Goal: Task Accomplishment & Management: Manage account settings

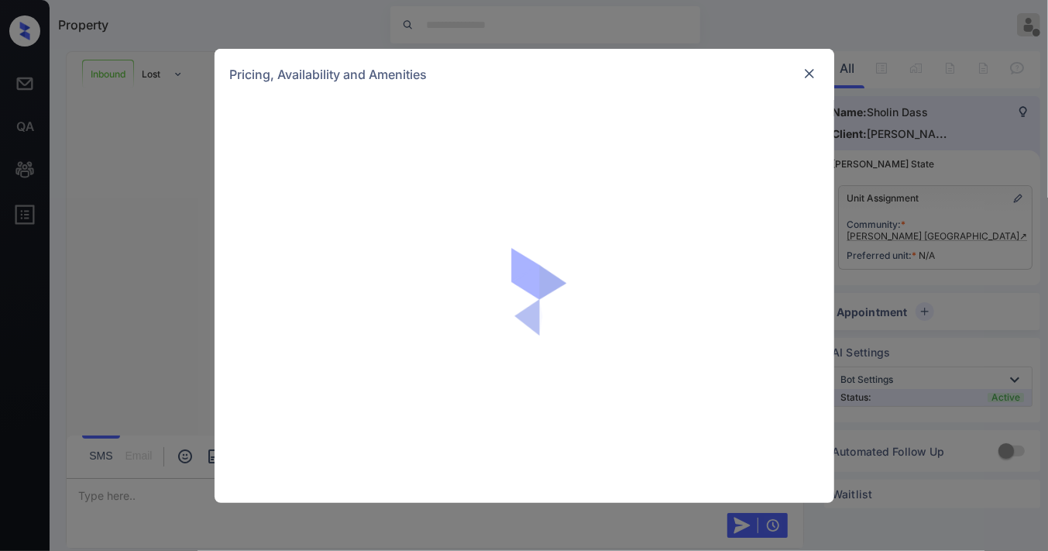
scroll to position [34, 0]
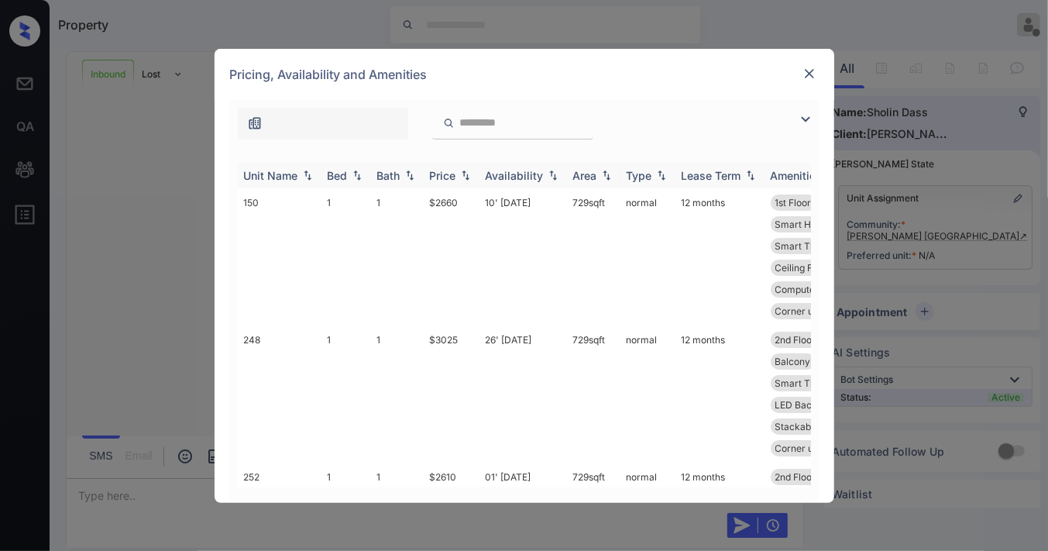
click at [445, 178] on div "Price" at bounding box center [443, 175] width 26 height 13
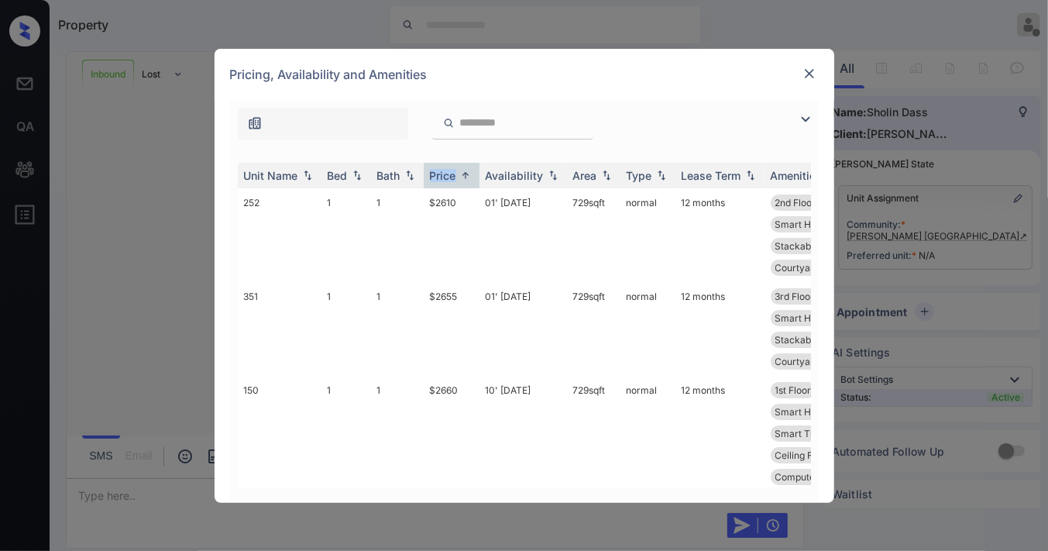
click at [803, 122] on img at bounding box center [805, 119] width 19 height 19
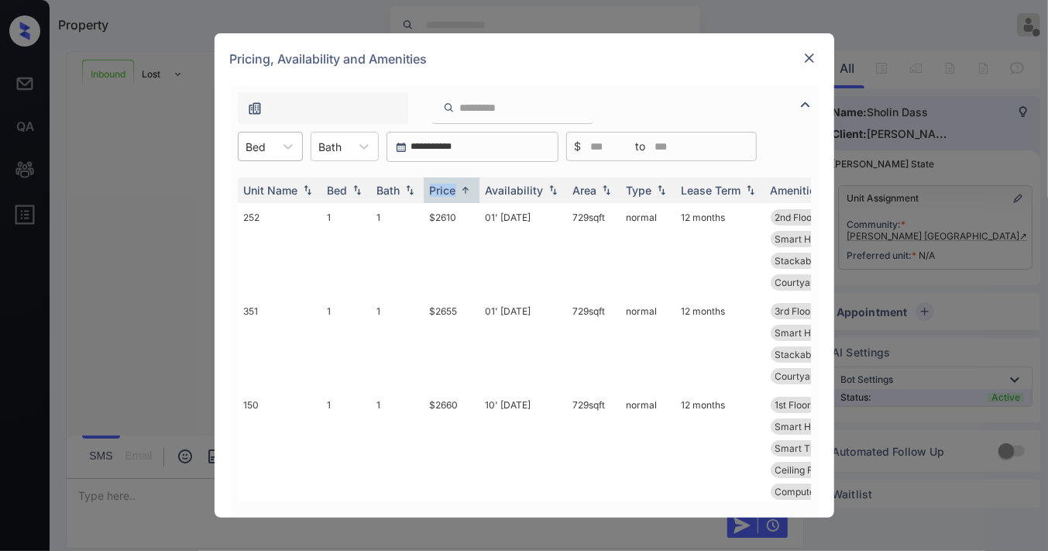
click at [273, 147] on div "Bed" at bounding box center [257, 147] width 36 height 22
click at [293, 233] on div "3" at bounding box center [270, 240] width 65 height 28
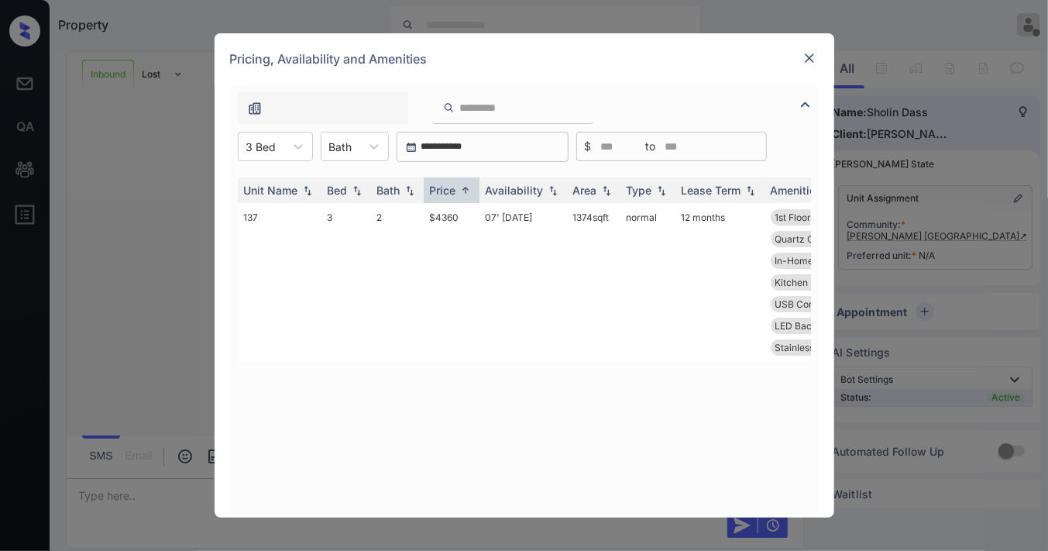
click at [810, 49] on div at bounding box center [809, 58] width 19 height 19
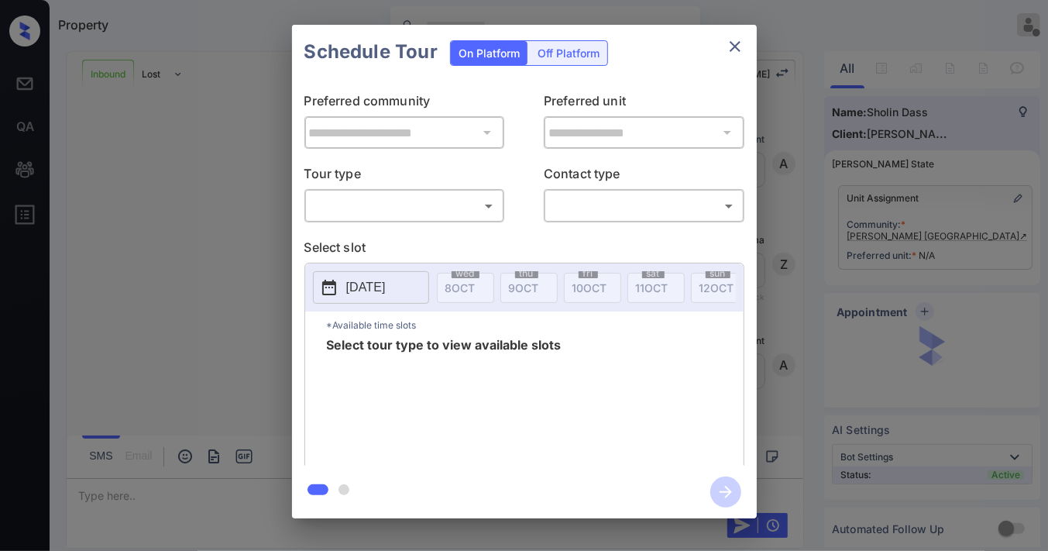
scroll to position [377, 0]
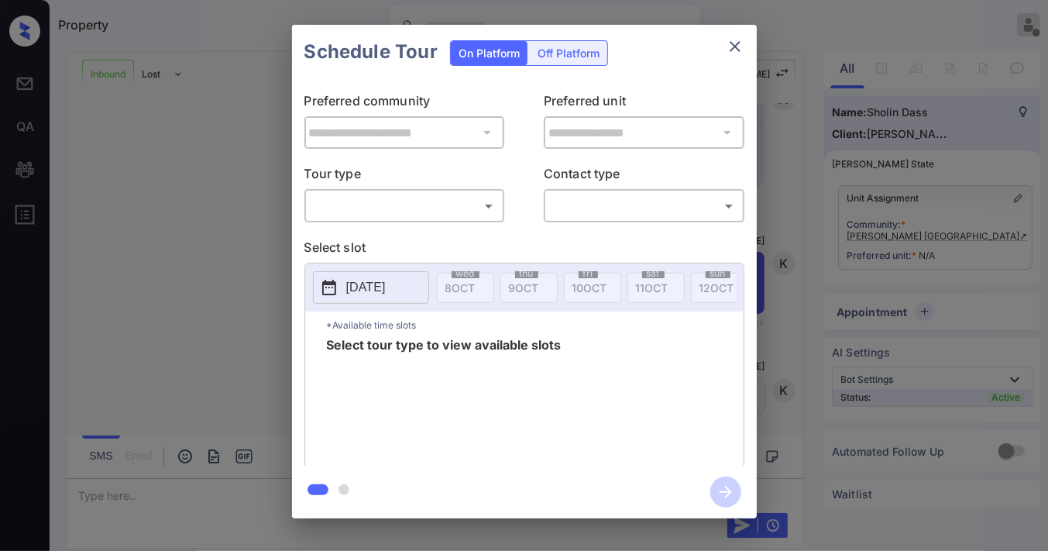
click at [457, 214] on body "Property Samantha Soliven Offline Set yourself online Set yourself on break Pro…" at bounding box center [524, 275] width 1048 height 551
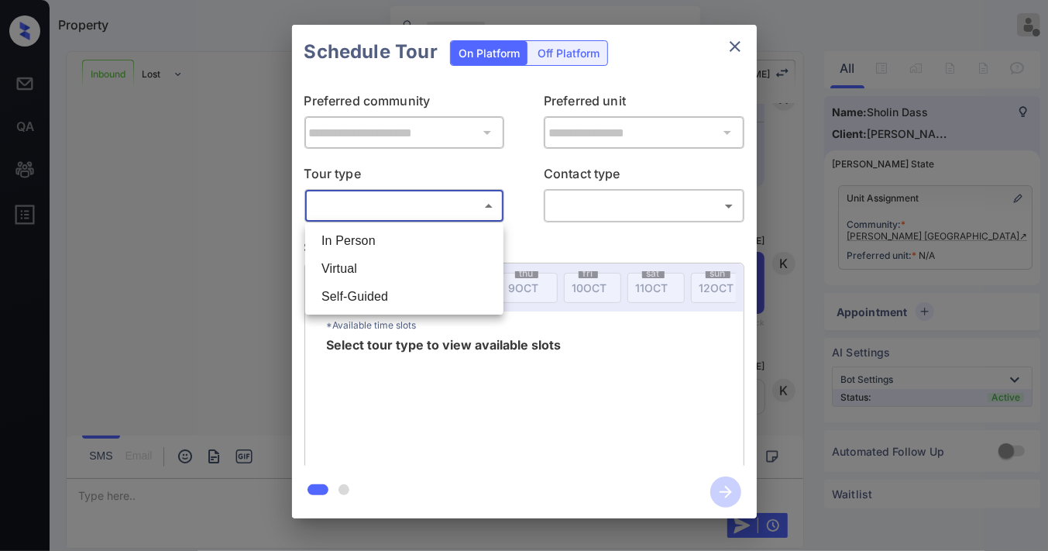
click at [432, 246] on li "In Person" at bounding box center [404, 241] width 191 height 28
type input "********"
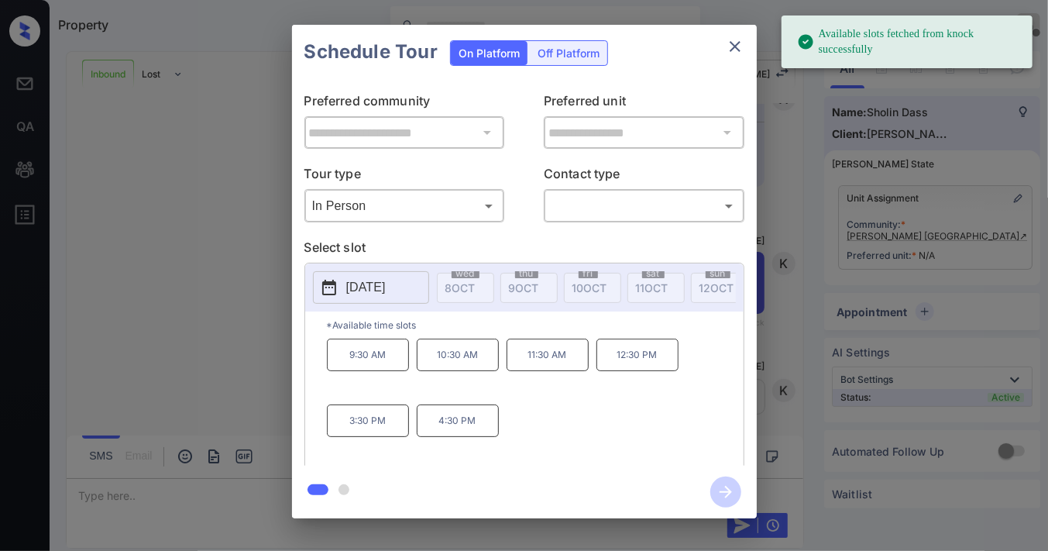
click at [386, 283] on p "[DATE]" at bounding box center [366, 287] width 40 height 19
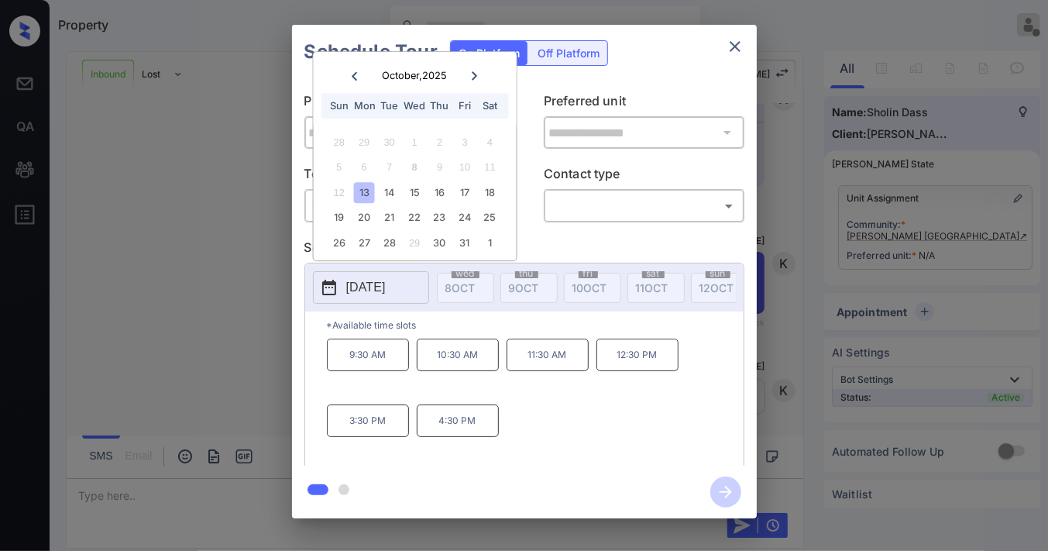
click at [930, 269] on div "**********" at bounding box center [524, 271] width 1048 height 543
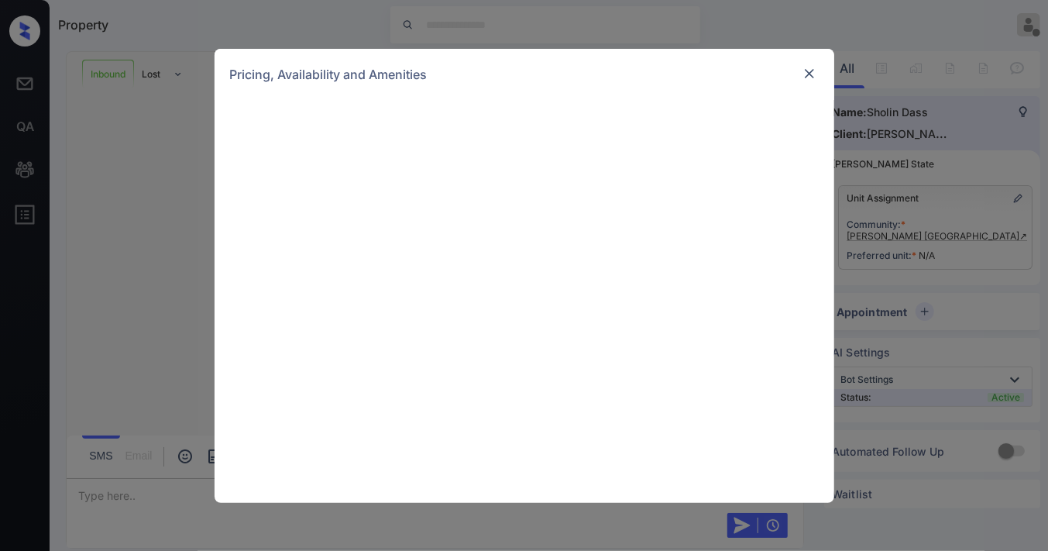
scroll to position [377, 0]
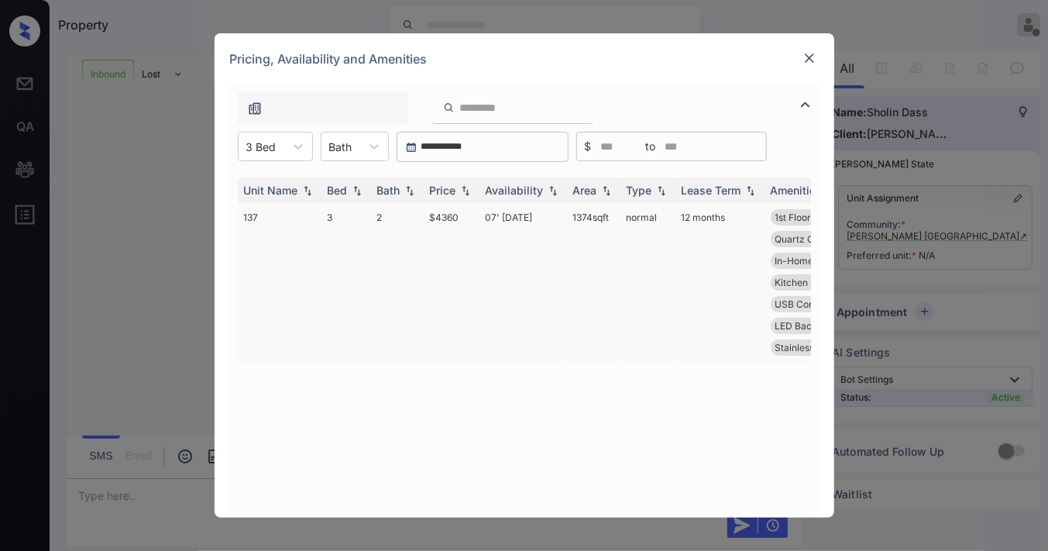
click at [450, 213] on td "$4360" at bounding box center [452, 282] width 56 height 159
click at [450, 217] on td "$4360" at bounding box center [452, 282] width 56 height 159
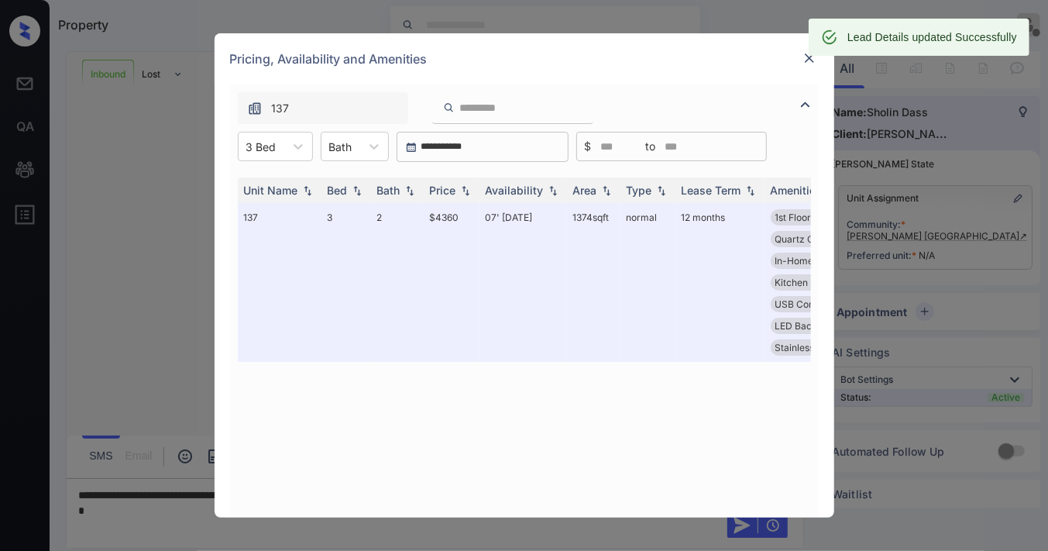
click at [810, 51] on div "Lead Details updated Successfully" at bounding box center [919, 37] width 221 height 37
click at [811, 60] on img at bounding box center [809, 57] width 15 height 15
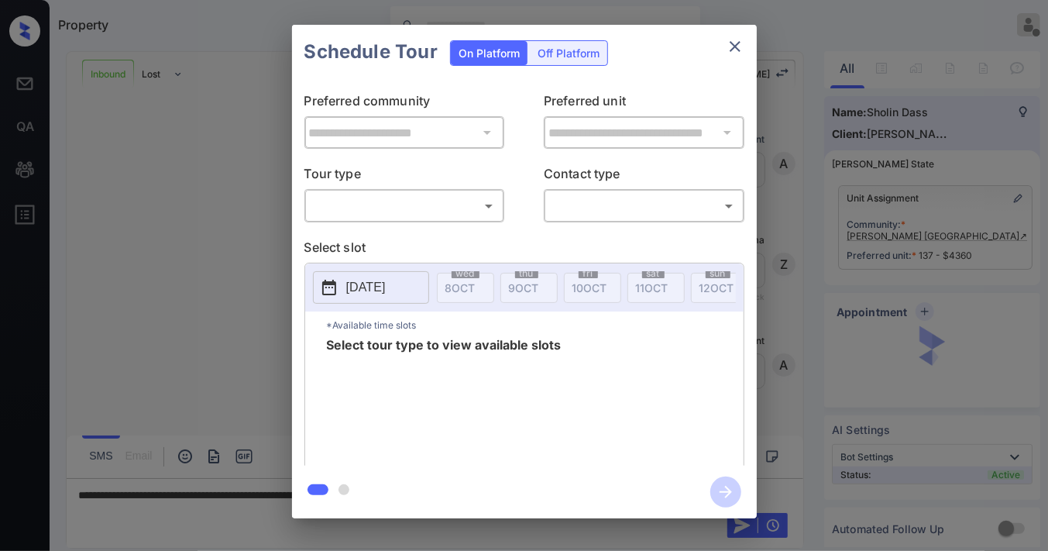
scroll to position [684, 0]
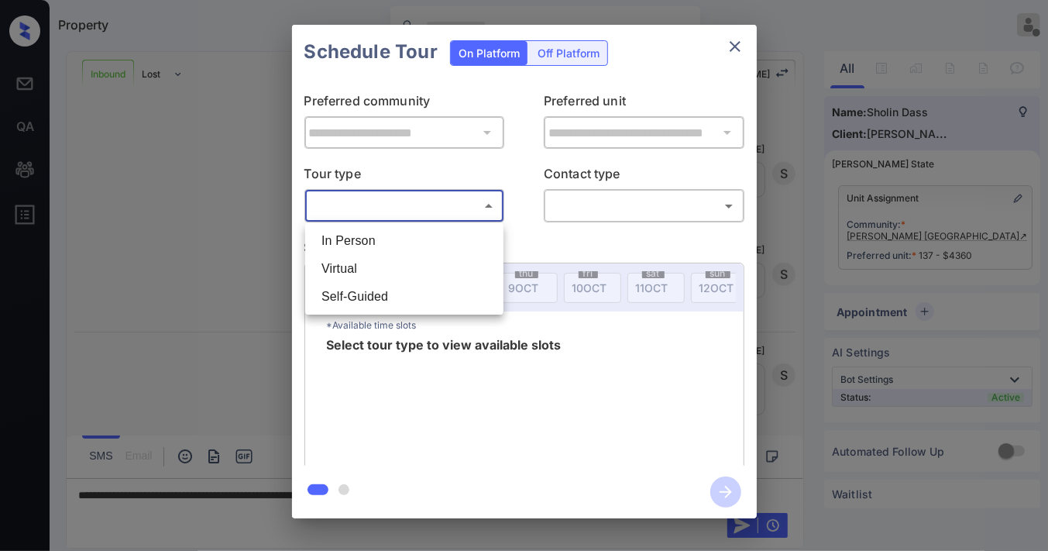
click at [445, 207] on body "Property [PERSON_NAME] Offline Set yourself online Set yourself on break Profil…" at bounding box center [524, 275] width 1048 height 551
click at [415, 237] on li "In Person" at bounding box center [404, 241] width 191 height 28
type input "********"
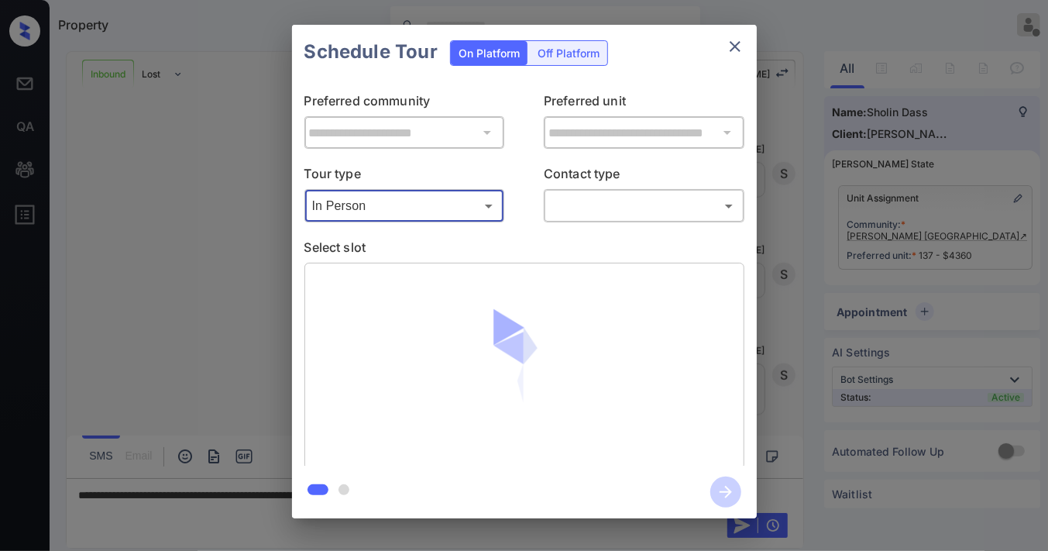
click at [733, 53] on icon "close" at bounding box center [735, 46] width 19 height 19
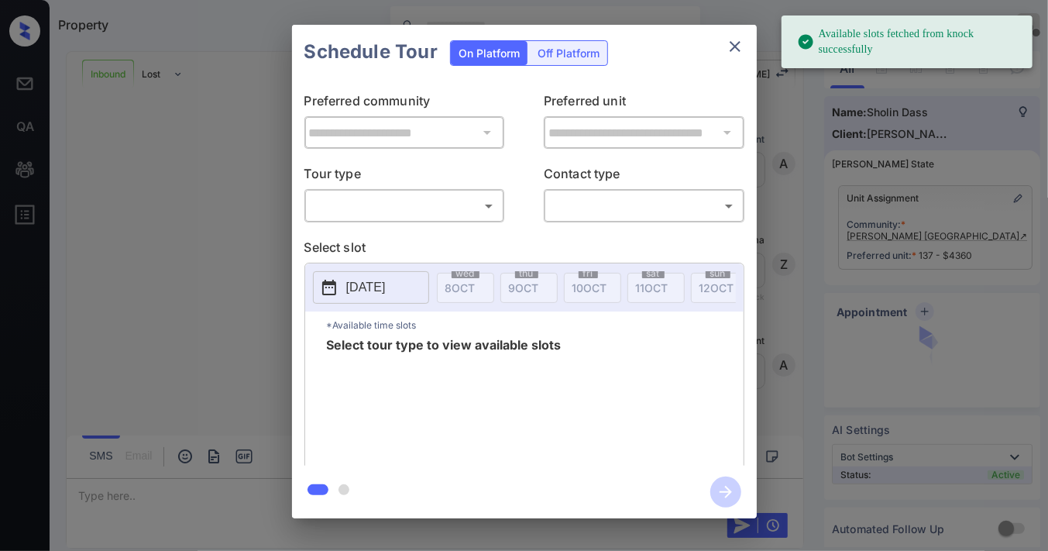
scroll to position [684, 0]
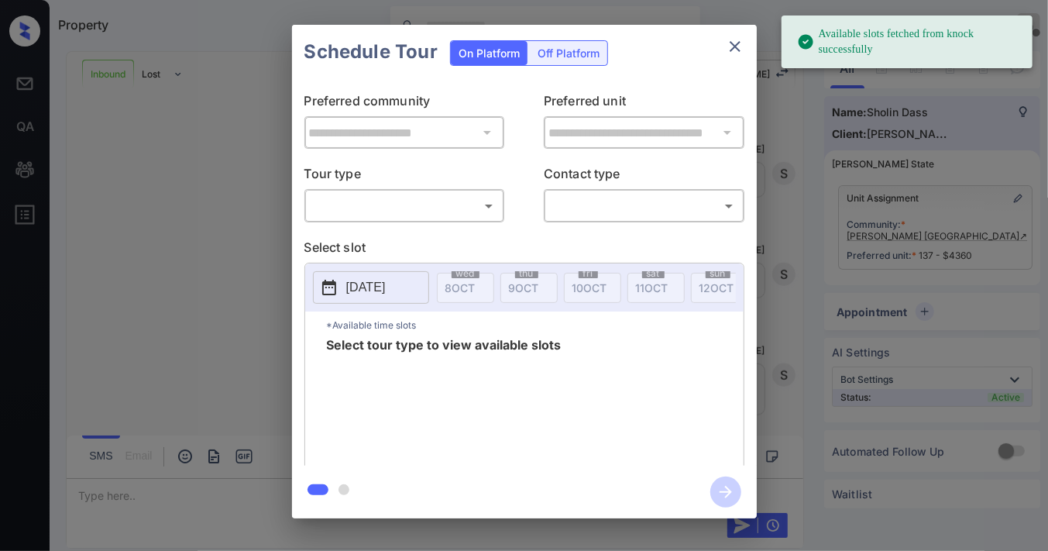
click at [466, 199] on body "Available slots fetched from knock successfully Property [PERSON_NAME] Offline …" at bounding box center [524, 275] width 1048 height 551
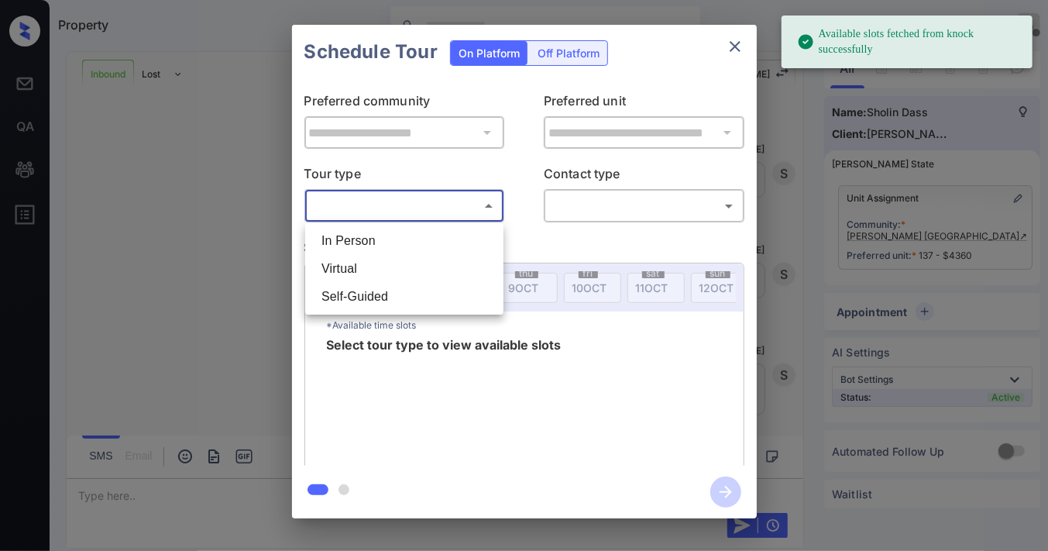
click at [451, 242] on li "In Person" at bounding box center [404, 241] width 191 height 28
type input "********"
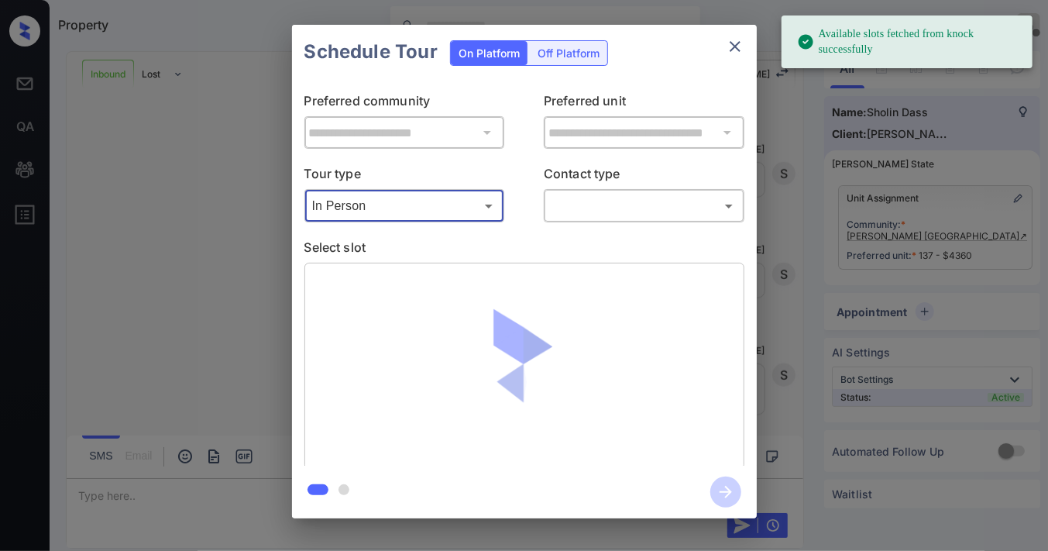
click at [587, 215] on body "Available slots fetched from knock successfully Property [PERSON_NAME] Offline …" at bounding box center [524, 275] width 1048 height 551
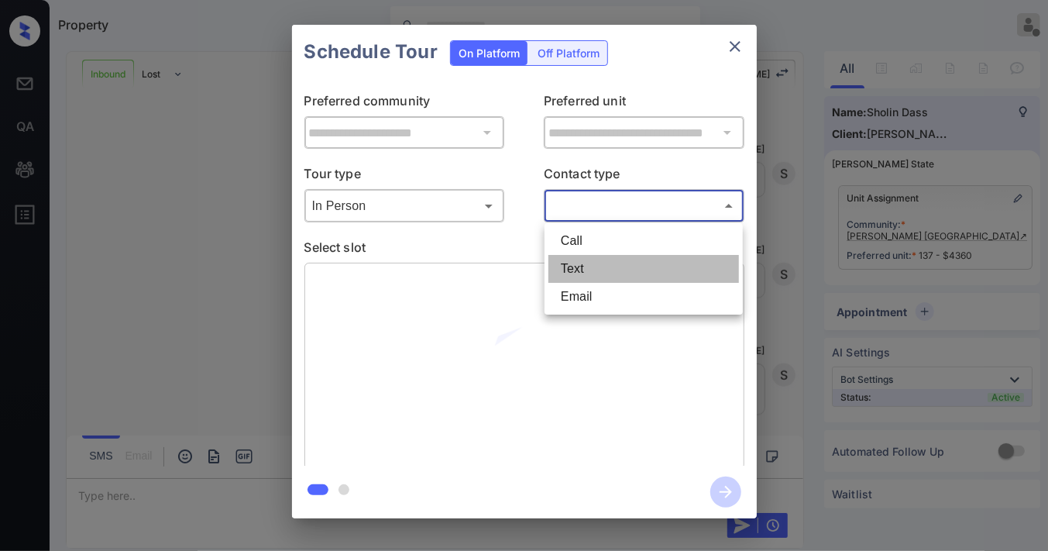
click at [598, 273] on li "Text" at bounding box center [644, 269] width 191 height 28
type input "****"
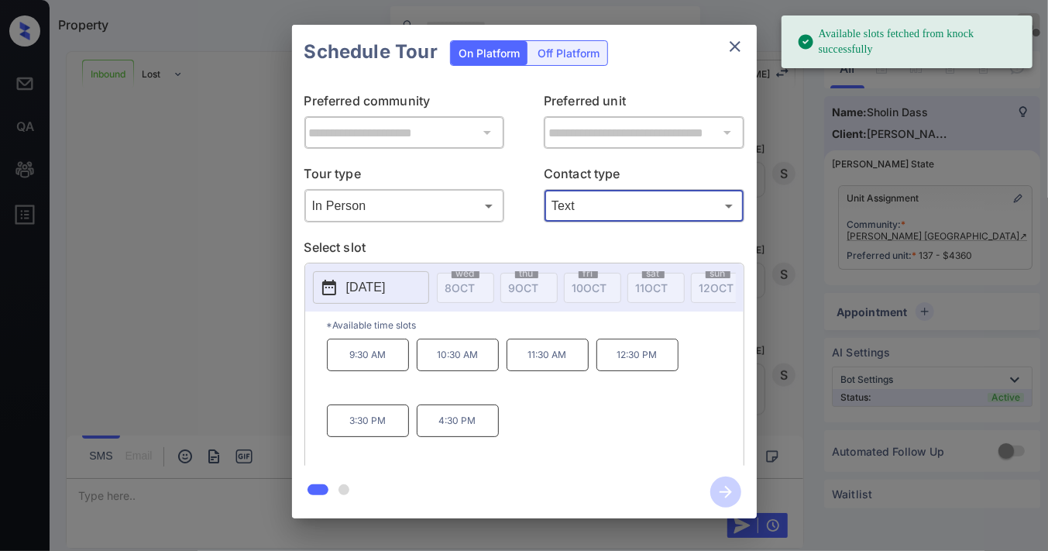
click at [377, 291] on p "[DATE]" at bounding box center [366, 287] width 40 height 19
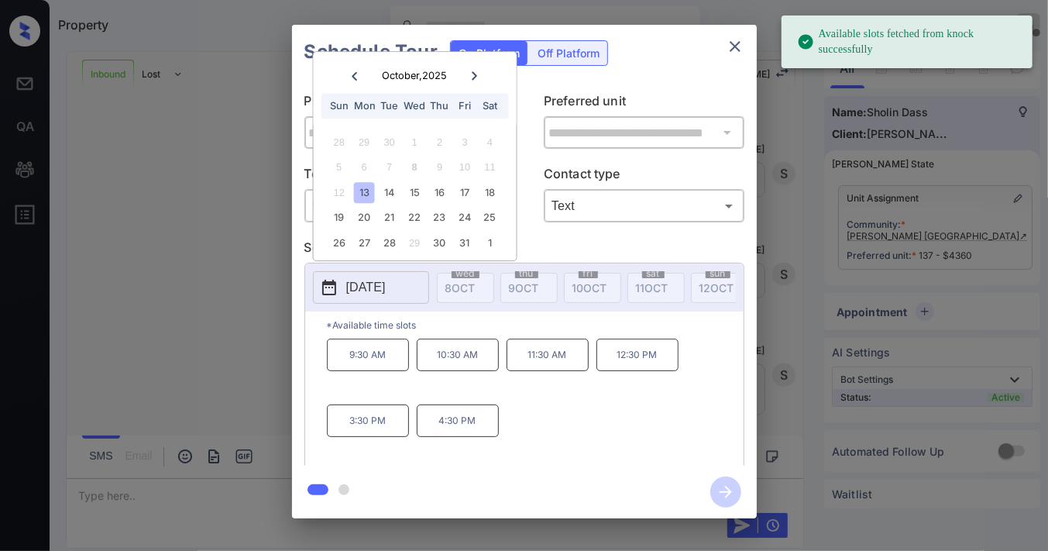
click at [375, 418] on p "3:30 PM" at bounding box center [368, 420] width 82 height 33
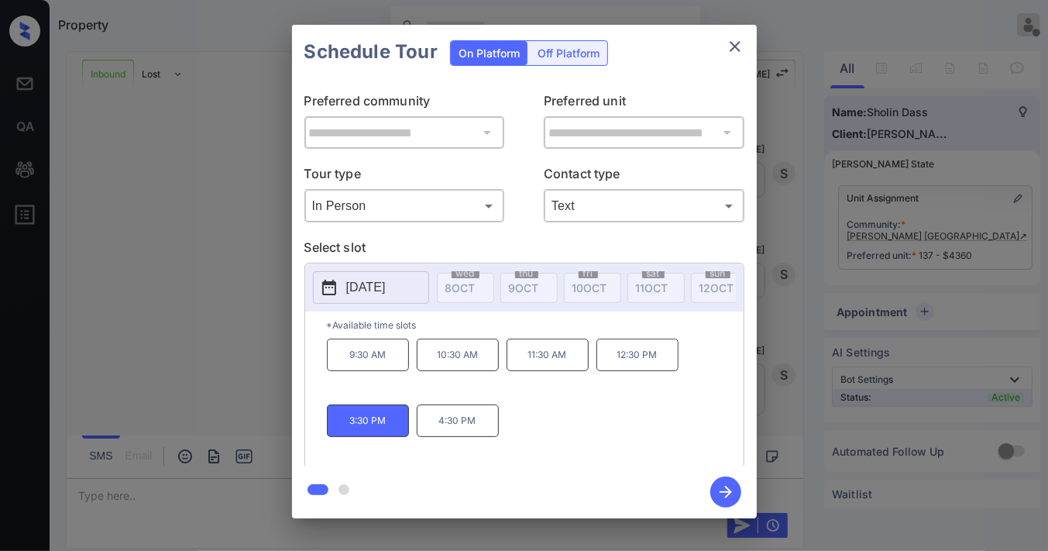
click at [724, 489] on icon "button" at bounding box center [725, 491] width 31 height 31
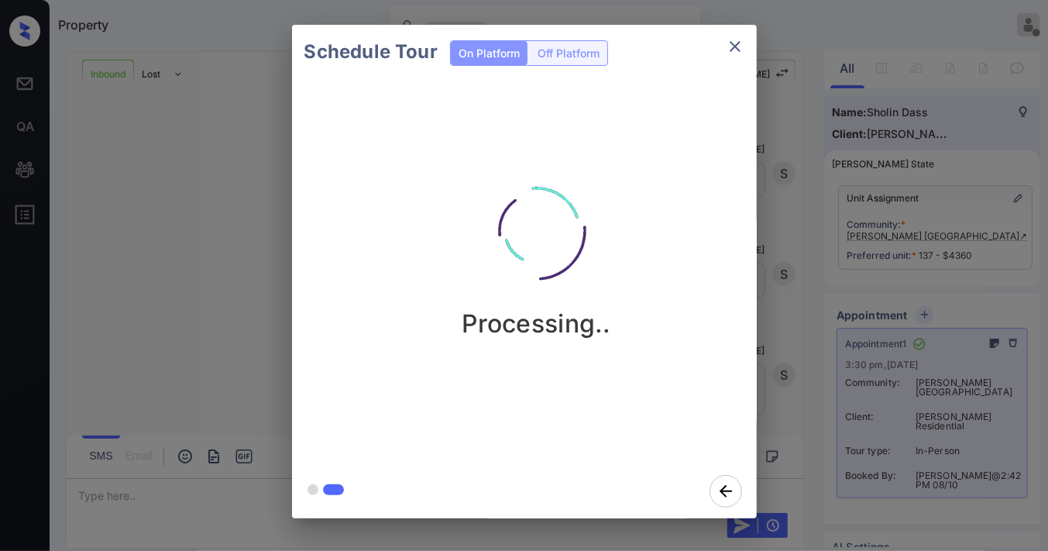
click at [727, 50] on icon "close" at bounding box center [735, 46] width 19 height 19
